Goal: Check status: Check status

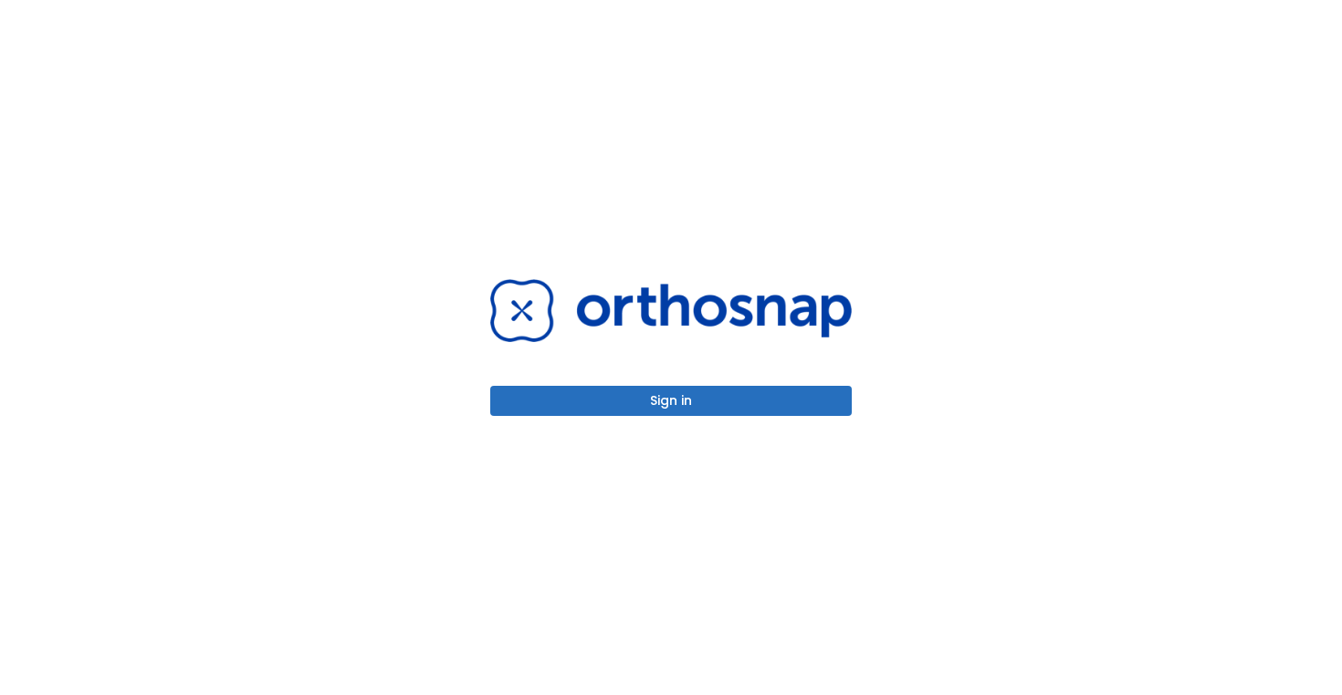
click at [647, 411] on button "Sign in" at bounding box center [670, 401] width 361 height 30
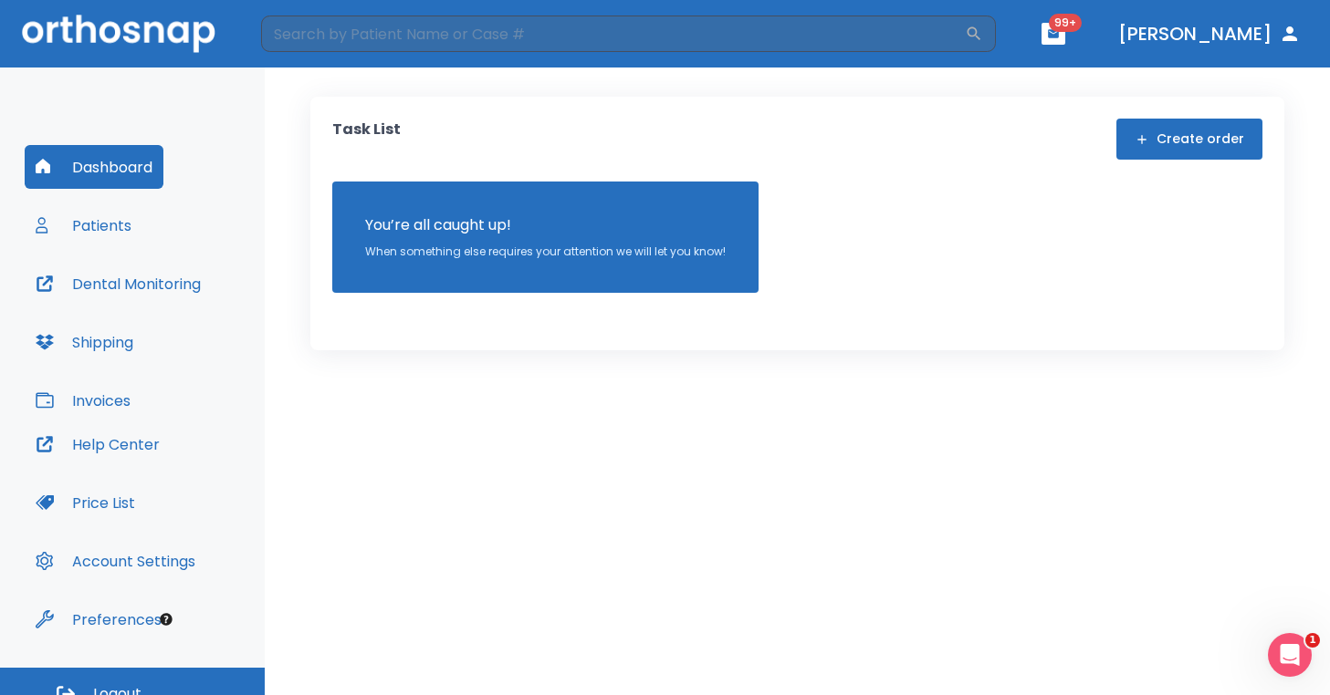
click at [73, 221] on button "Patients" at bounding box center [84, 226] width 118 height 44
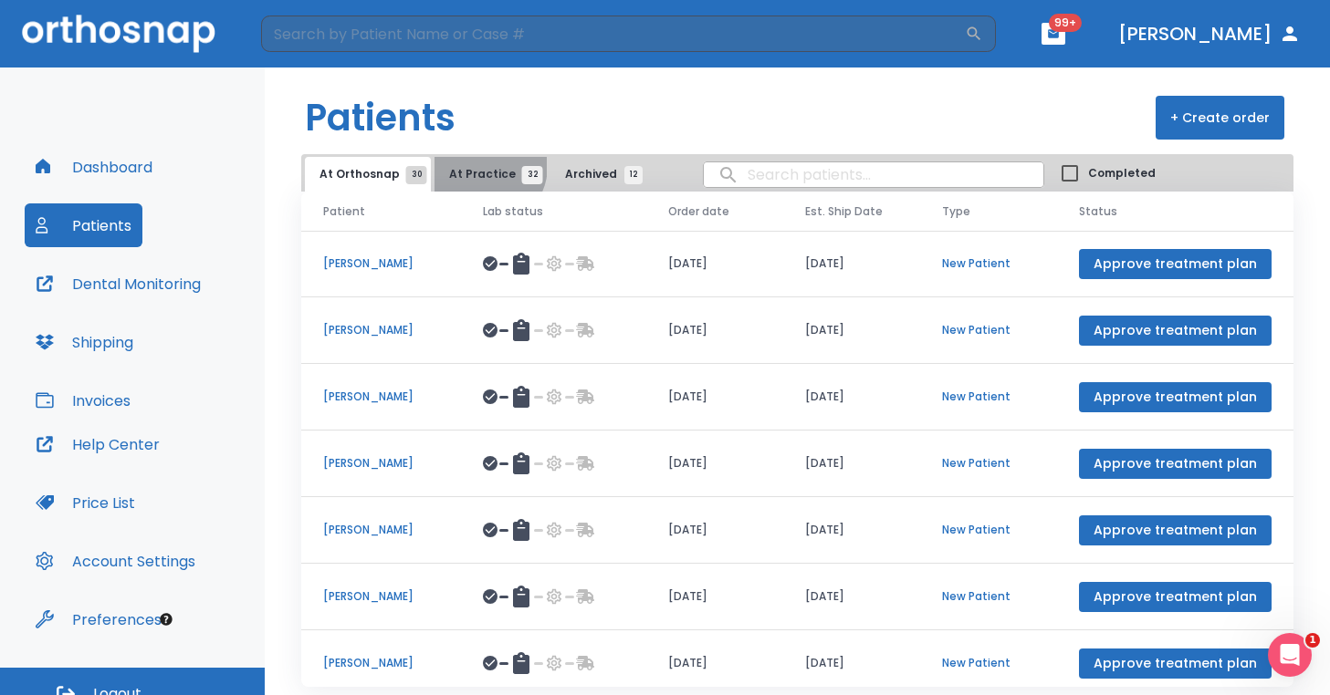
click at [475, 166] on span "At Practice 32" at bounding box center [490, 174] width 83 height 16
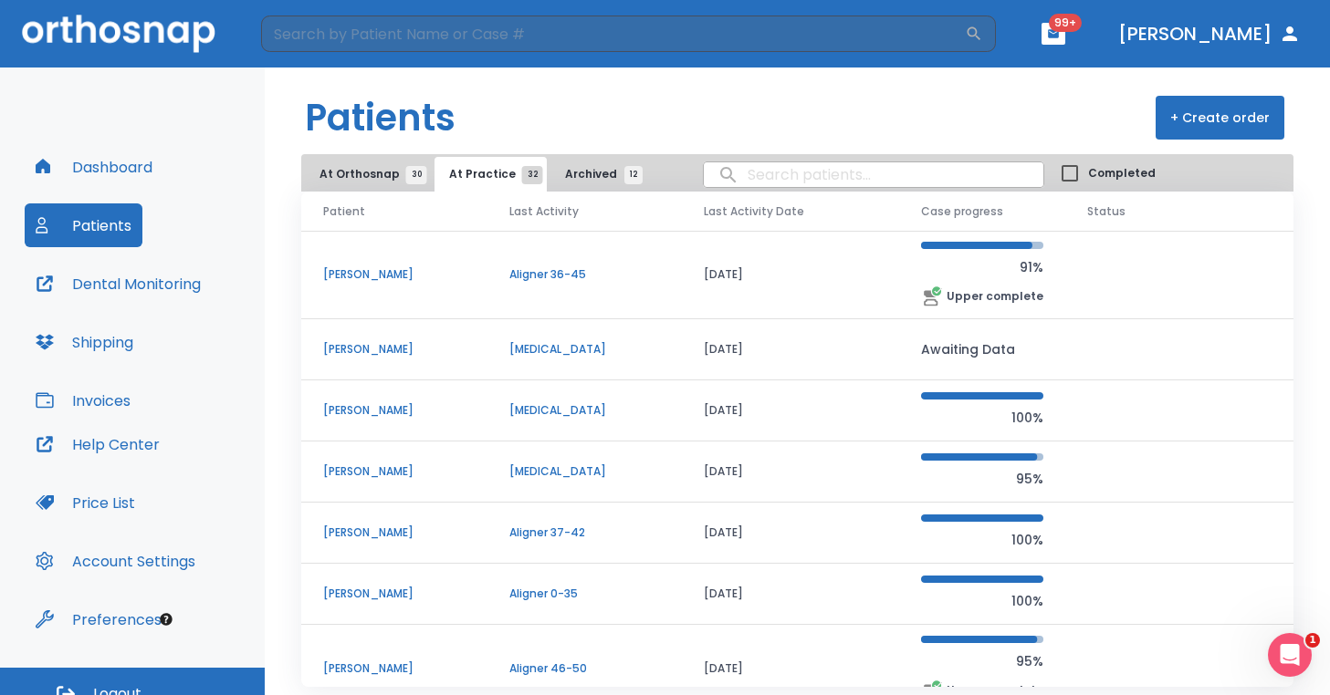
click at [399, 270] on p "David Williams" at bounding box center [394, 275] width 142 height 16
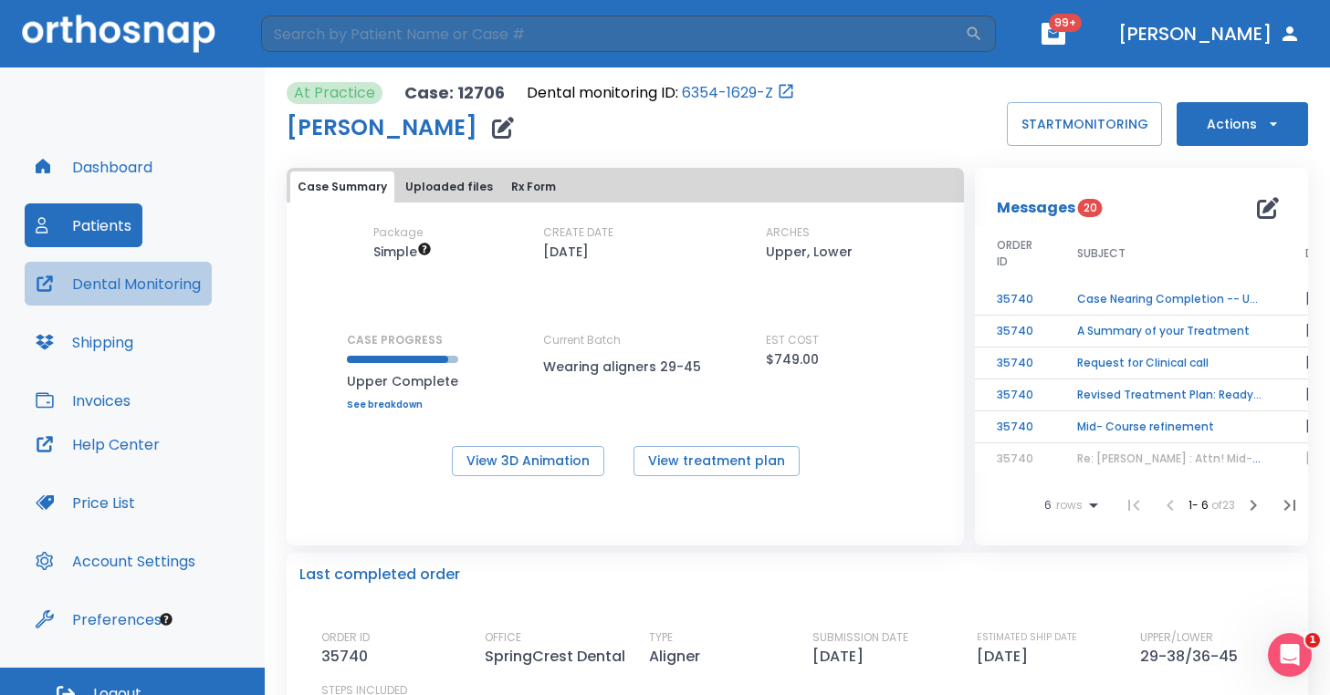
click at [171, 288] on button "Dental Monitoring" at bounding box center [118, 284] width 187 height 44
